Goal: Information Seeking & Learning: Learn about a topic

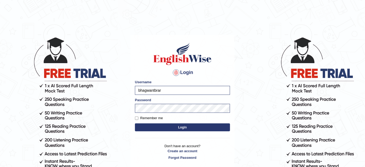
click at [165, 90] on input "bhagwantbrar" at bounding box center [182, 90] width 95 height 9
click at [182, 126] on button "Login" at bounding box center [182, 127] width 95 height 8
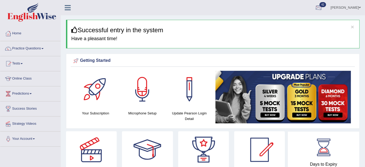
click at [356, 5] on link "Bhagwant singh" at bounding box center [346, 7] width 38 height 14
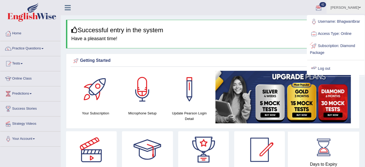
click at [325, 69] on link "Log out" at bounding box center [335, 69] width 57 height 12
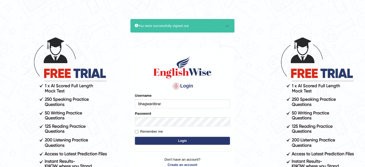
click at [179, 101] on input "bhagwantbrar" at bounding box center [182, 103] width 95 height 9
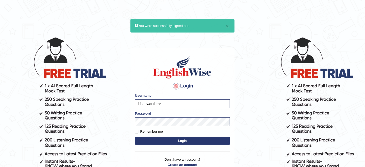
type input "Aqsaanees"
click at [219, 107] on input "Aqsaanees" at bounding box center [182, 103] width 95 height 9
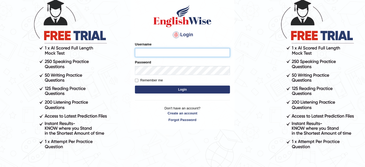
scroll to position [38, 0]
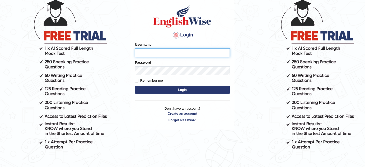
type input "bhagwantbrar"
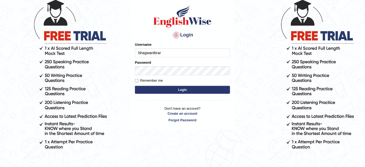
click at [166, 87] on button "Login" at bounding box center [182, 90] width 95 height 8
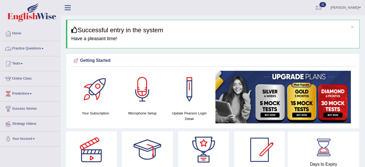
click at [42, 46] on link "Practice Questions" at bounding box center [30, 47] width 60 height 13
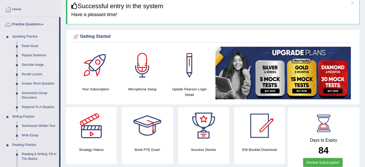
scroll to position [24, 0]
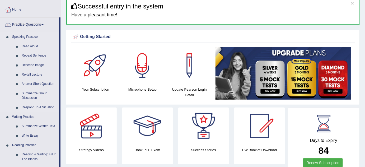
drag, startPoint x: 34, startPoint y: 45, endPoint x: 30, endPoint y: 37, distance: 9.0
click at [34, 45] on link "Read Aloud" at bounding box center [39, 47] width 40 height 10
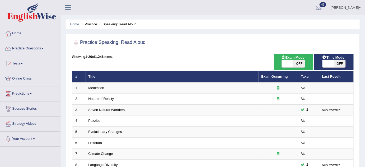
click at [338, 62] on span "OFF" at bounding box center [340, 63] width 12 height 7
checkbox input "true"
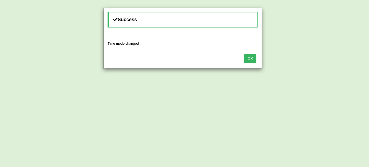
click at [248, 58] on button "OK" at bounding box center [250, 58] width 12 height 9
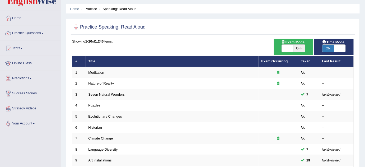
scroll to position [24, 0]
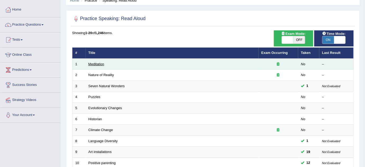
click at [100, 63] on link "Meditation" at bounding box center [96, 64] width 16 height 4
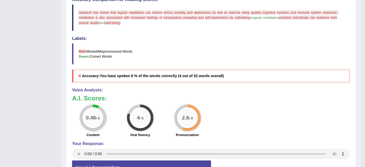
scroll to position [192, 0]
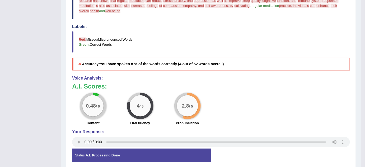
click at [98, 108] on div "0.48 / 6" at bounding box center [92, 105] width 21 height 21
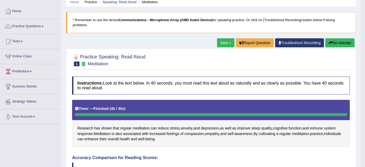
scroll to position [48, 0]
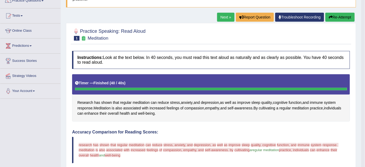
click at [334, 18] on button "Re-Attempt" at bounding box center [339, 17] width 29 height 9
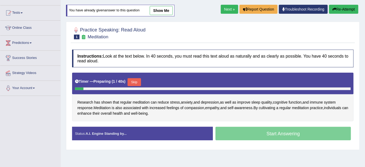
scroll to position [48, 0]
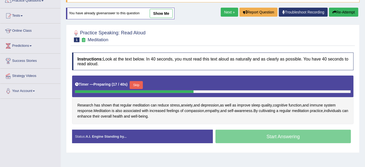
click at [140, 82] on button "Skip" at bounding box center [136, 85] width 13 height 8
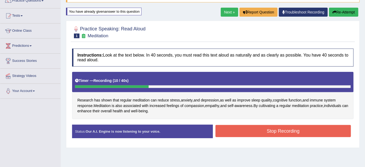
click at [238, 131] on button "Stop Recording" at bounding box center [282, 131] width 135 height 12
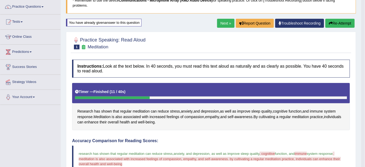
scroll to position [0, 0]
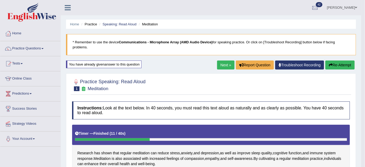
click at [224, 62] on link "Next »" at bounding box center [225, 64] width 17 height 9
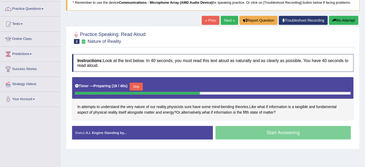
scroll to position [48, 0]
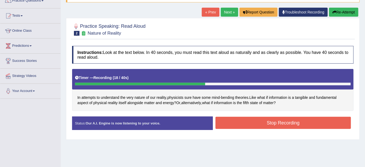
click at [239, 118] on button "Stop Recording" at bounding box center [282, 123] width 135 height 12
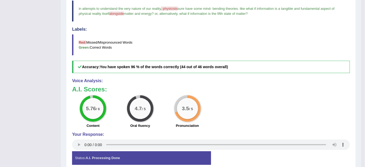
scroll to position [168, 0]
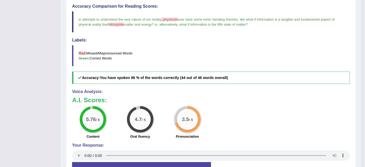
click at [172, 67] on div "Accuracy Comparison for Reading Scores: in attempts to understand the very natu…" at bounding box center [211, 44] width 278 height 80
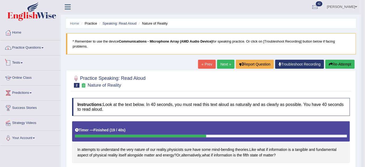
scroll to position [0, 0]
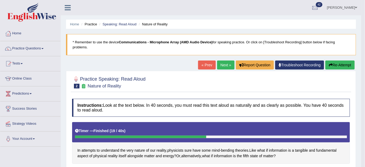
click at [39, 45] on link "Practice Questions" at bounding box center [30, 47] width 60 height 13
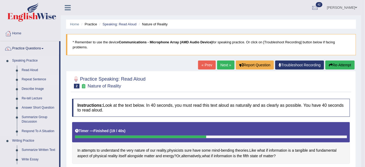
click at [44, 79] on link "Repeat Sentence" at bounding box center [39, 80] width 40 height 10
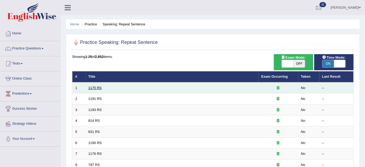
click at [94, 86] on link "1175 RS" at bounding box center [94, 88] width 13 height 4
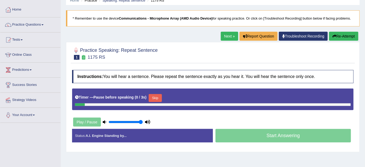
type input "1"
click at [141, 120] on input "range" at bounding box center [126, 122] width 34 height 4
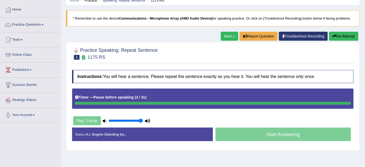
click at [227, 37] on link "Next »" at bounding box center [229, 36] width 17 height 9
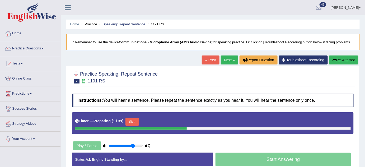
type input "0.75"
click at [132, 144] on input "range" at bounding box center [126, 146] width 34 height 4
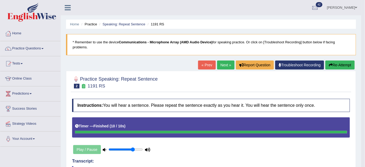
click at [222, 62] on link "Next »" at bounding box center [225, 64] width 17 height 9
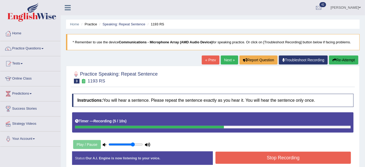
click at [256, 154] on button "Stop Recording" at bounding box center [282, 158] width 135 height 12
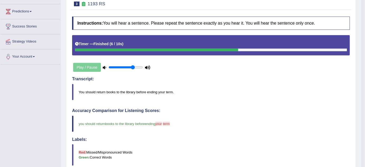
scroll to position [48, 0]
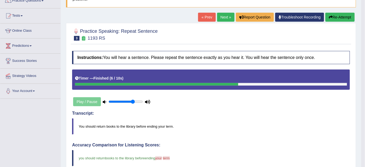
click at [226, 15] on link "Next »" at bounding box center [225, 17] width 17 height 9
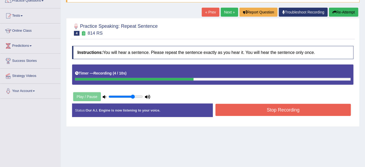
click at [258, 112] on button "Stop Recording" at bounding box center [282, 110] width 135 height 12
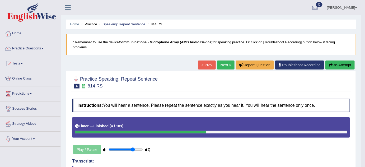
drag, startPoint x: 336, startPoint y: 63, endPoint x: 308, endPoint y: 64, distance: 28.8
click at [336, 63] on button "Re-Attempt" at bounding box center [339, 64] width 29 height 9
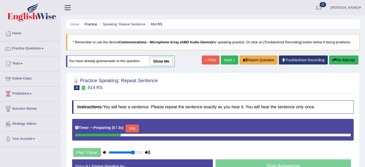
scroll to position [72, 0]
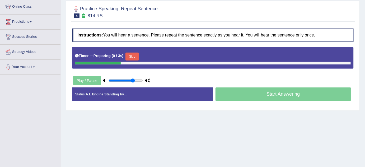
click at [139, 56] on button "Skip" at bounding box center [131, 57] width 13 height 8
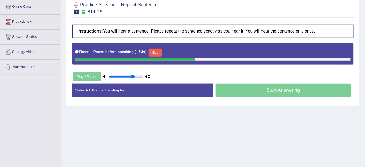
click at [156, 50] on button "Skip" at bounding box center [155, 53] width 13 height 8
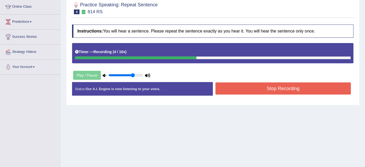
click at [224, 82] on button "Stop Recording" at bounding box center [282, 88] width 135 height 12
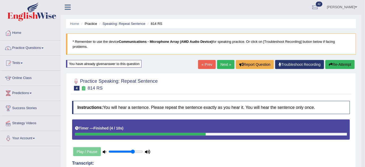
scroll to position [0, 0]
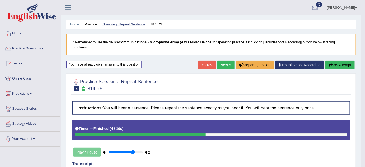
click at [133, 24] on link "Speaking: Repeat Sentence" at bounding box center [123, 24] width 43 height 4
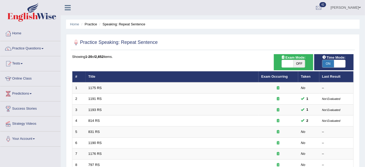
click at [323, 65] on span "ON" at bounding box center [328, 63] width 12 height 7
checkbox input "false"
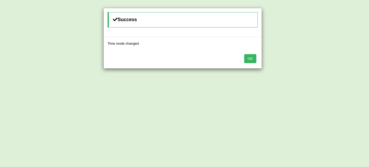
click at [248, 59] on button "OK" at bounding box center [250, 58] width 12 height 9
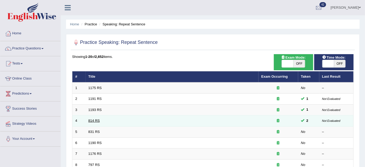
click at [96, 120] on link "814 RS" at bounding box center [93, 121] width 11 height 4
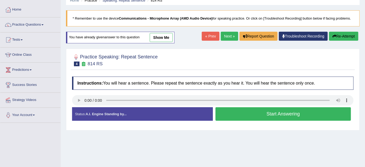
scroll to position [24, 0]
click at [159, 38] on link "show me" at bounding box center [161, 37] width 23 height 9
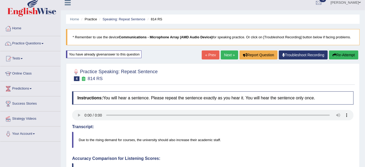
scroll to position [0, 0]
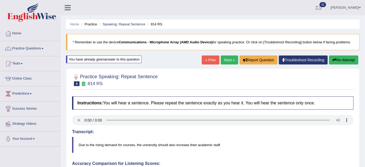
click at [346, 60] on button "Re-Attempt" at bounding box center [343, 59] width 29 height 9
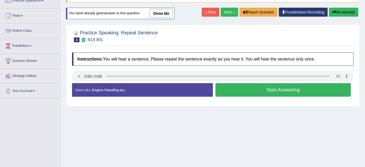
click at [253, 87] on button "Start Answering" at bounding box center [282, 89] width 135 height 13
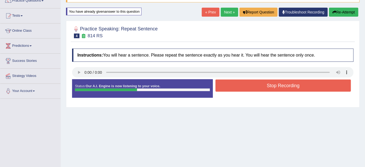
click at [255, 88] on button "Stop Recording" at bounding box center [282, 85] width 135 height 12
click at [255, 88] on div "Status: Our A.I. Engine is now listening to your voice. Start Answering Stop Re…" at bounding box center [212, 91] width 281 height 24
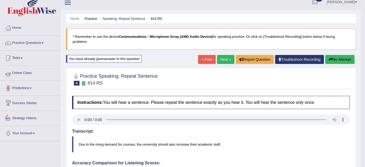
scroll to position [4, 0]
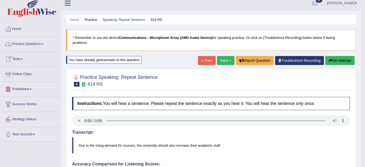
click at [40, 45] on link "Practice Questions" at bounding box center [30, 43] width 60 height 13
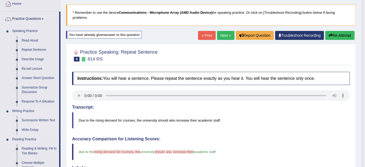
scroll to position [29, 0]
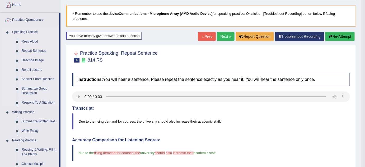
click at [38, 61] on link "Describe Image" at bounding box center [39, 61] width 40 height 10
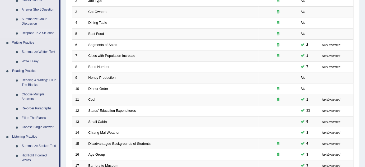
scroll to position [144, 0]
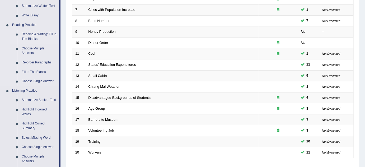
click at [43, 33] on link "Reading & Writing: Fill In The Blanks" at bounding box center [39, 37] width 40 height 14
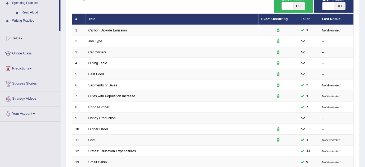
scroll to position [74, 0]
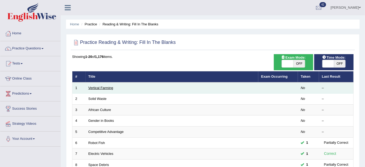
click at [104, 87] on link "Vertical Farming" at bounding box center [100, 88] width 25 height 4
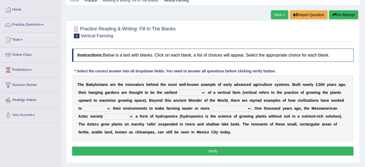
click at [195, 91] on select "prototype failure discredit protocol" at bounding box center [192, 93] width 26 height 6
select select "prototype"
click at [179, 90] on select "prototype failure discredit protocol" at bounding box center [192, 93] width 26 height 6
click at [108, 105] on select "manipulate escape respect disarrange" at bounding box center [97, 108] width 27 height 6
select select "manipulate"
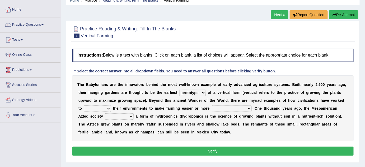
click at [84, 105] on select "manipulate escape respect disarrange" at bounding box center [97, 108] width 27 height 6
click at [234, 107] on select "productive constructive connective counterproductive" at bounding box center [232, 108] width 40 height 6
select select "productive"
click at [212, 105] on select "productive constructive connective counterproductive" at bounding box center [232, 108] width 40 height 6
click at [117, 114] on select "domineered volunteered pioneered engineered" at bounding box center [119, 116] width 29 height 6
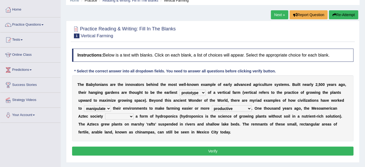
click at [105, 113] on select "domineered volunteered pioneered engineered" at bounding box center [119, 116] width 29 height 6
click at [42, 26] on link "Practice Questions" at bounding box center [30, 23] width 60 height 13
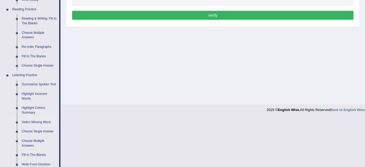
scroll to position [192, 0]
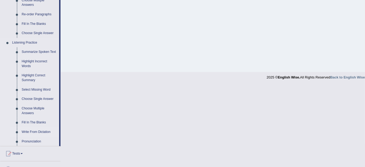
click at [39, 131] on link "Write From Dictation" at bounding box center [39, 132] width 40 height 10
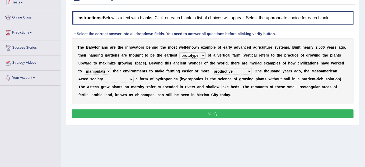
scroll to position [110, 0]
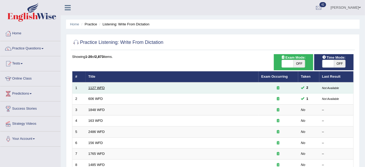
click at [91, 89] on link "1127 WFD" at bounding box center [96, 88] width 16 height 4
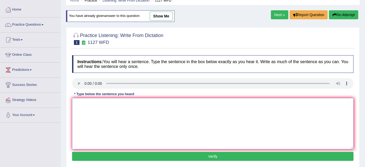
click at [110, 112] on textarea at bounding box center [212, 123] width 281 height 51
click at [85, 104] on textarea at bounding box center [212, 123] width 281 height 51
click at [82, 103] on textarea "audiartemps A university degree is a to enter in many professions." at bounding box center [212, 123] width 281 height 51
click at [82, 110] on textarea "audiartemps A university degree is a to enter in many professions." at bounding box center [212, 123] width 281 height 51
drag, startPoint x: 100, startPoint y: 103, endPoint x: 66, endPoint y: 105, distance: 33.6
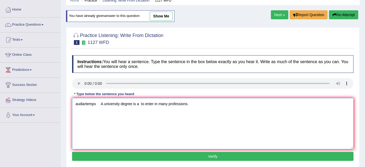
click at [67, 105] on div "Practice Listening: Write From Dictation 1 1127 WFD Instructions: You will hear…" at bounding box center [213, 97] width 294 height 141
click at [116, 102] on textarea "A university degree is a to enter in many professions." at bounding box center [212, 123] width 281 height 51
type textarea "A university degree is a requirement to enter in many professions."
click at [176, 157] on button "Verify" at bounding box center [212, 156] width 281 height 9
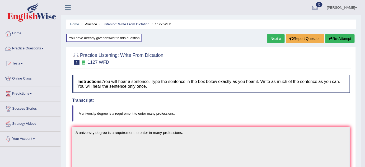
click at [34, 50] on link "Practice Questions" at bounding box center [30, 47] width 60 height 13
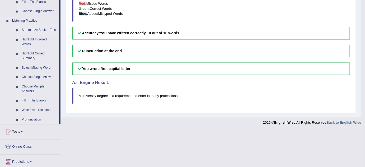
scroll to position [240, 0]
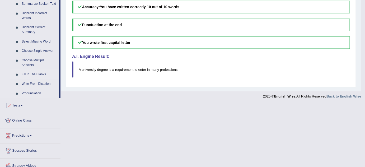
click at [36, 74] on link "Fill In The Blanks" at bounding box center [39, 75] width 40 height 10
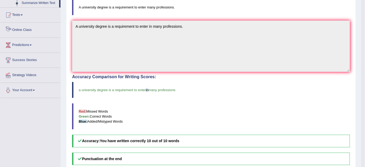
scroll to position [162, 0]
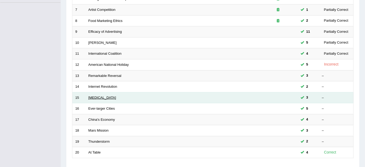
scroll to position [144, 0]
click at [91, 97] on link "[MEDICAL_DATA]" at bounding box center [102, 98] width 28 height 4
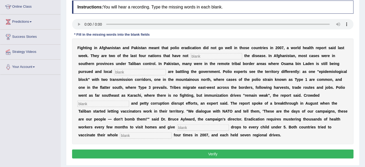
click at [206, 54] on input "text" at bounding box center [216, 56] width 52 height 6
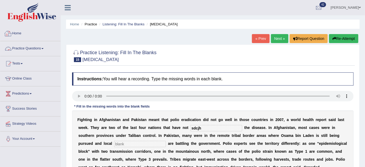
type input "sdcjh"
click at [35, 49] on link "Practice Questions" at bounding box center [30, 47] width 60 height 13
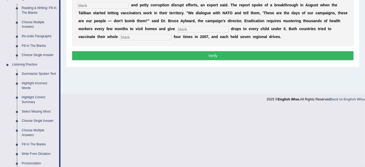
scroll to position [192, 0]
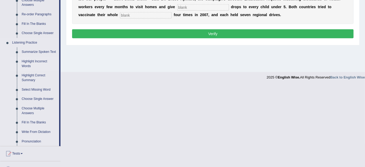
click at [39, 62] on link "Highlight Incorrect Words" at bounding box center [39, 64] width 40 height 14
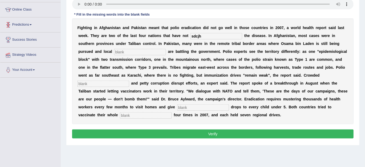
scroll to position [110, 0]
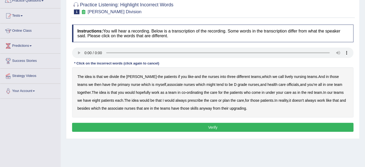
click at [81, 77] on b "The" at bounding box center [80, 76] width 6 height 4
click at [80, 76] on b "The" at bounding box center [80, 76] width 6 height 4
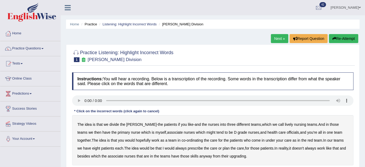
scroll to position [48, 0]
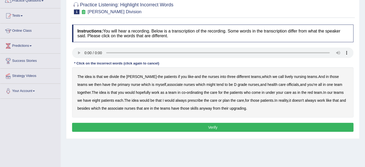
click at [285, 76] on b "lively" at bounding box center [289, 76] width 8 height 4
click at [206, 83] on b "might" at bounding box center [210, 84] width 9 height 4
click at [287, 84] on b "officials" at bounding box center [293, 84] width 12 height 4
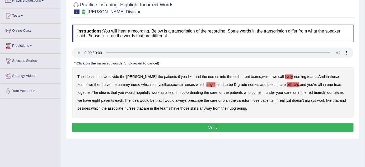
drag, startPoint x: 222, startPoint y: 108, endPoint x: 208, endPoint y: 107, distance: 14.0
click at [230, 108] on b "upgrading" at bounding box center [238, 108] width 16 height 4
click at [108, 107] on b "associate" at bounding box center [116, 108] width 16 height 4
click at [238, 126] on button "Verify" at bounding box center [212, 127] width 281 height 9
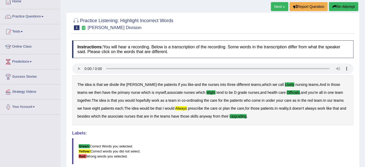
scroll to position [24, 0]
